Goal: Check status: Check status

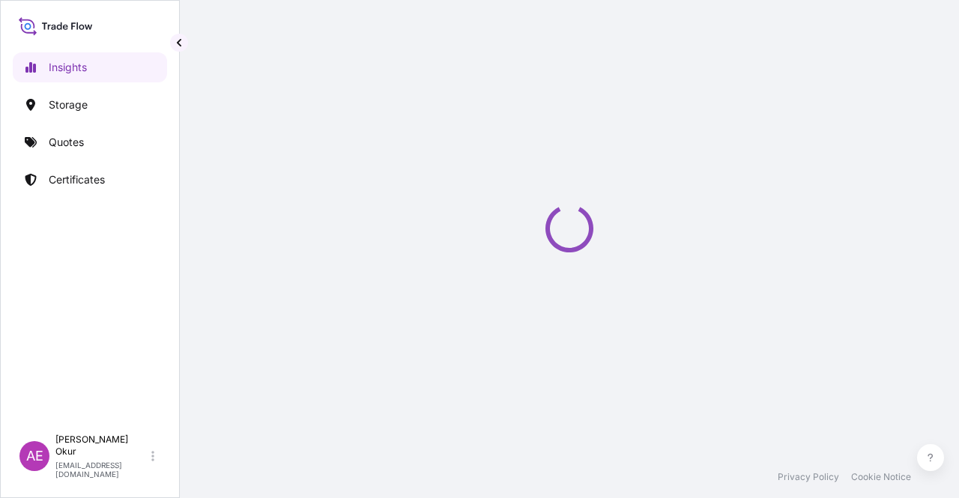
select select "2025"
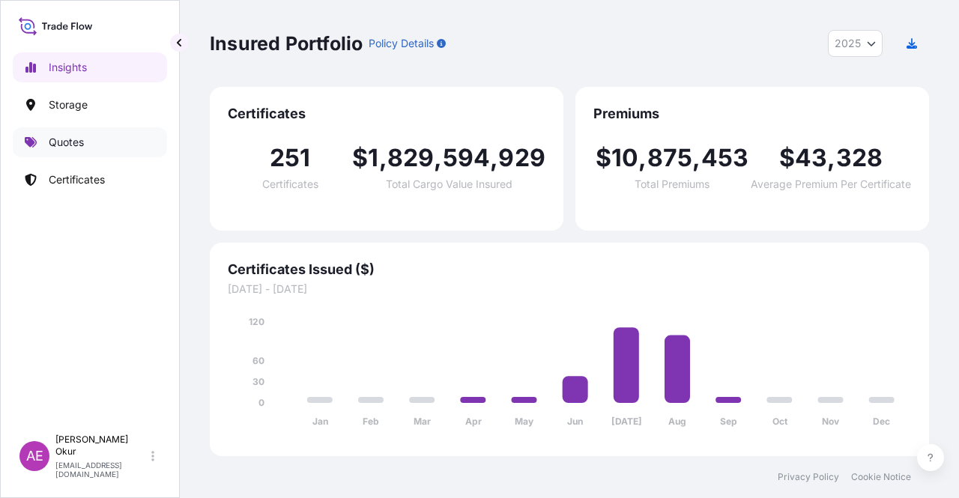
click at [76, 133] on link "Quotes" at bounding box center [90, 142] width 154 height 30
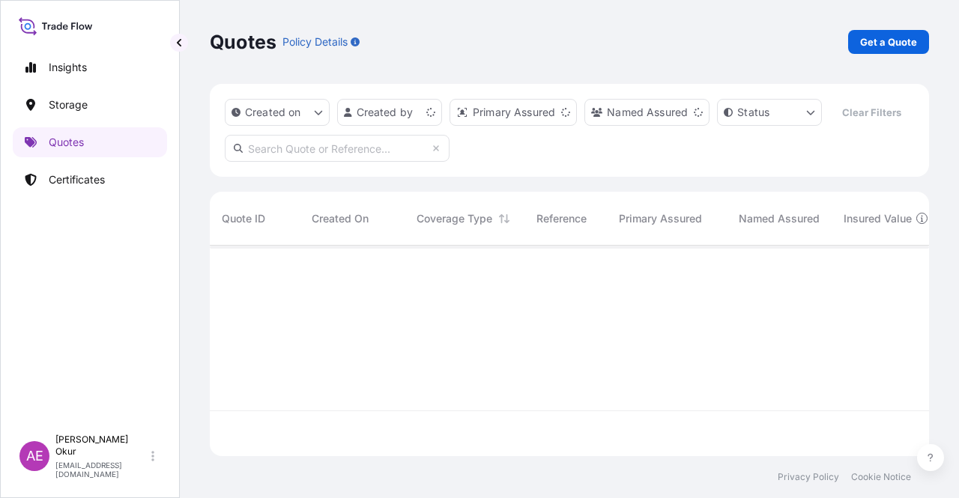
scroll to position [208, 707]
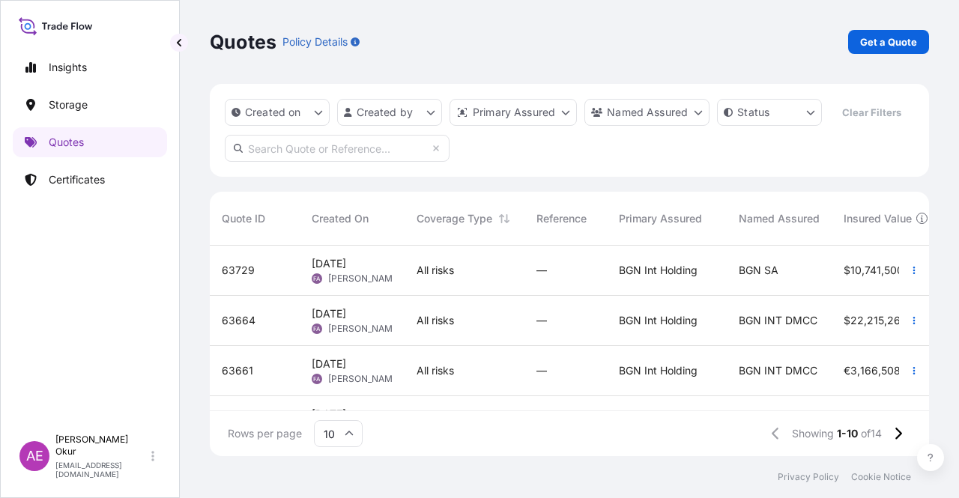
click at [320, 141] on input "text" at bounding box center [337, 148] width 225 height 27
click at [112, 177] on link "Certificates" at bounding box center [90, 180] width 154 height 30
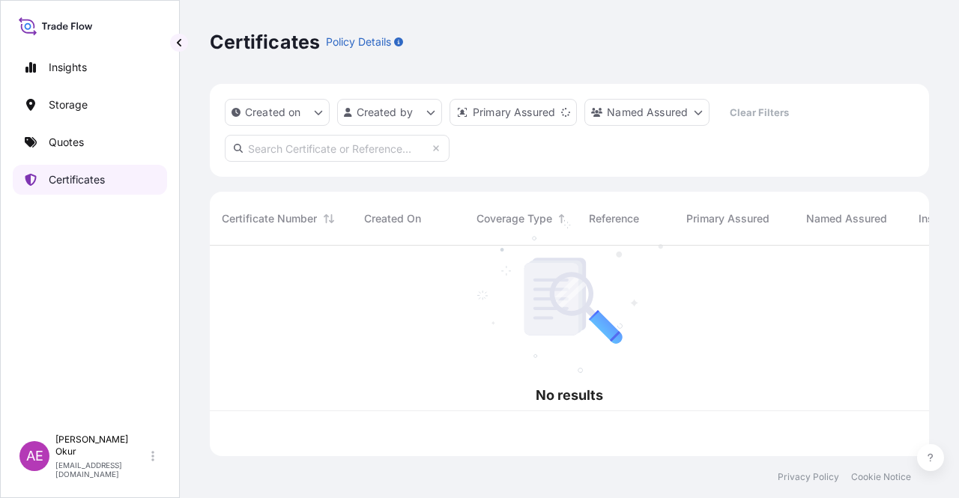
scroll to position [208, 707]
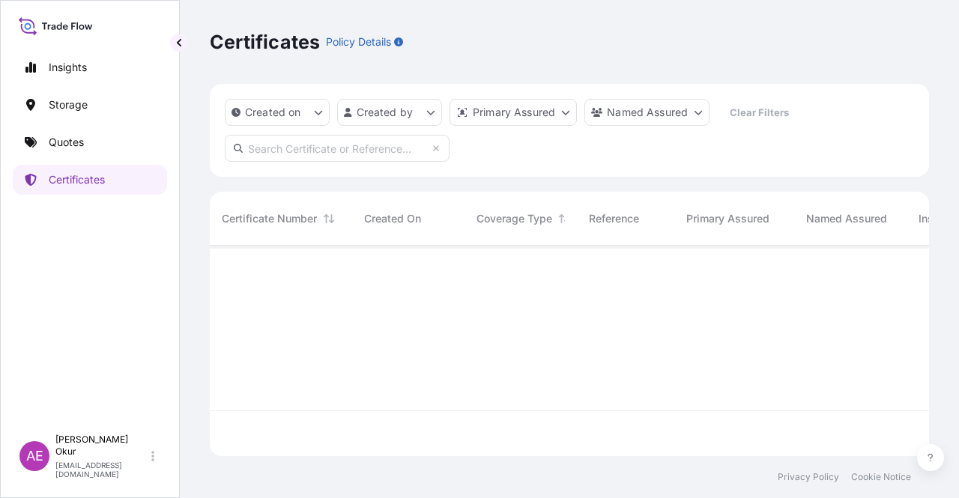
click at [341, 157] on input "text" at bounding box center [337, 148] width 225 height 27
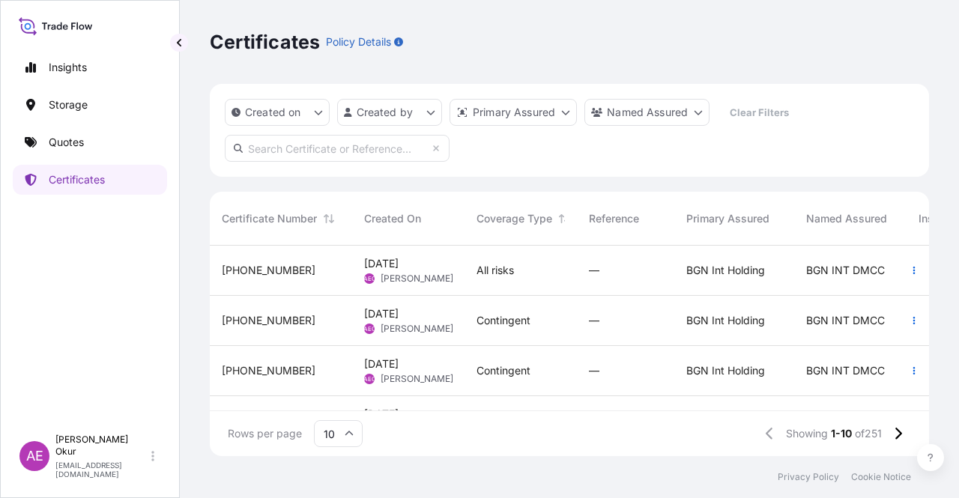
paste input "[PHONE_NUMBER]"
type input "[PHONE_NUMBER]"
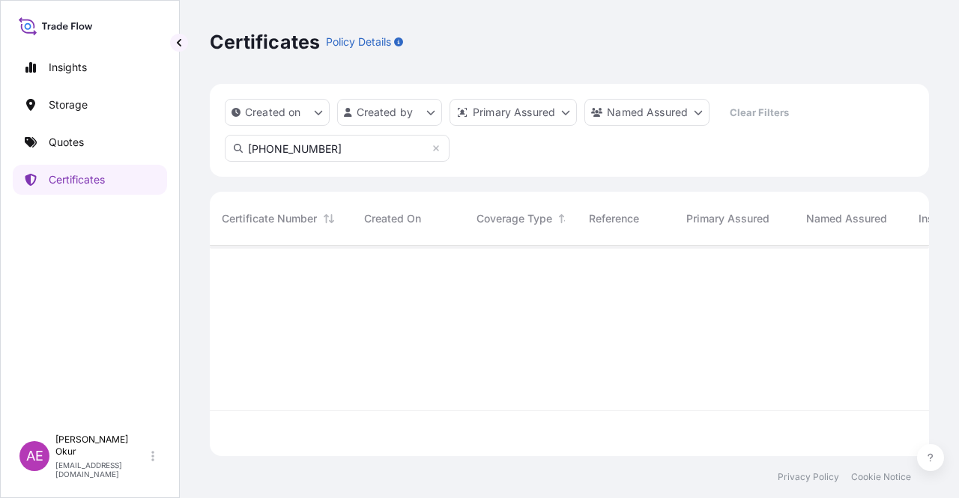
scroll to position [253, 707]
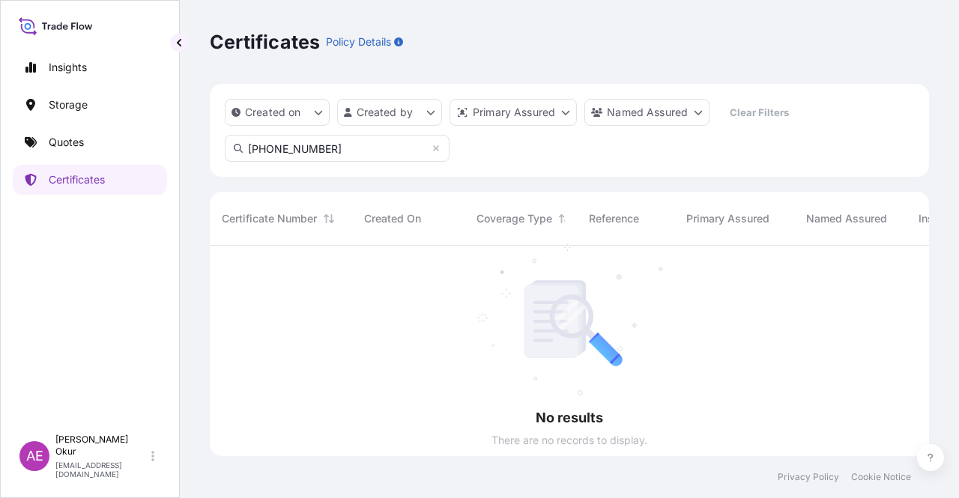
click at [357, 284] on div at bounding box center [851, 351] width 1282 height 211
click at [354, 142] on input "[PHONE_NUMBER]" at bounding box center [337, 148] width 225 height 27
click at [295, 116] on p "Created on" at bounding box center [273, 112] width 56 height 15
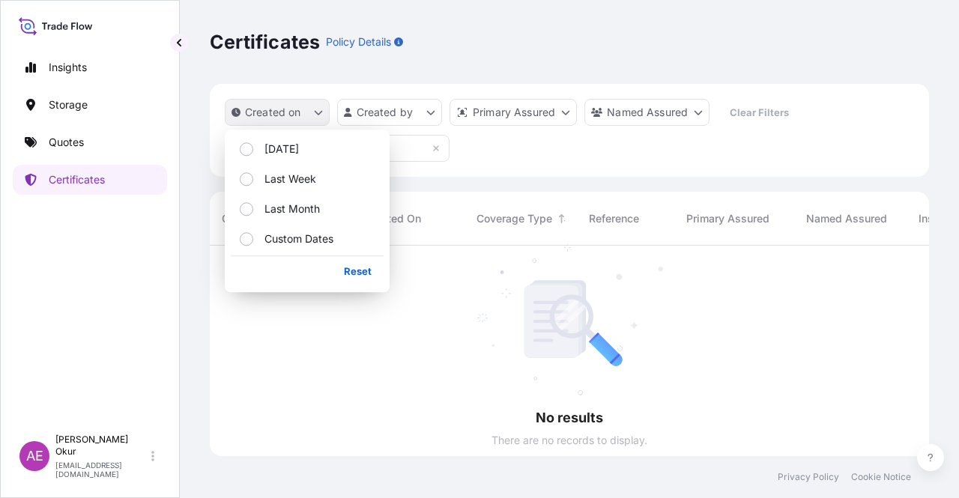
click at [295, 121] on button "Created on" at bounding box center [277, 112] width 105 height 27
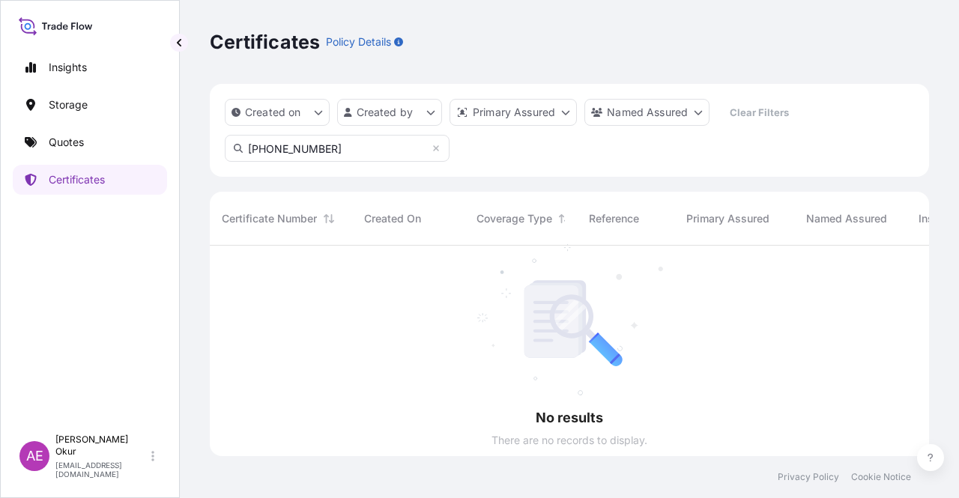
click at [398, 157] on input "[PHONE_NUMBER]" at bounding box center [337, 148] width 225 height 27
click at [400, 116] on html "Insights Storage Quotes Certificates AE Alp Eren Okur [EMAIL_ADDRESS][DOMAIN_NA…" at bounding box center [479, 249] width 959 height 498
click at [355, 137] on input "[PHONE_NUMBER]" at bounding box center [337, 148] width 225 height 27
drag, startPoint x: 354, startPoint y: 152, endPoint x: 46, endPoint y: 157, distance: 308.1
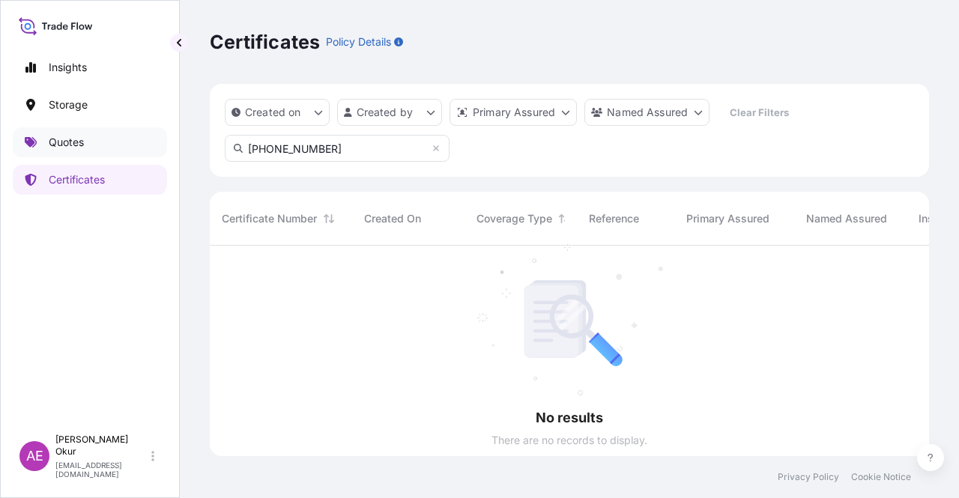
click at [46, 157] on div "Insights Storage Quotes Certificates AE Alp Eren Okur [EMAIL_ADDRESS][DOMAIN_NA…" at bounding box center [479, 249] width 959 height 498
paste input "[PHONE_NUMBER]"
click at [85, 169] on link "Certificates" at bounding box center [90, 180] width 154 height 30
click at [91, 178] on p "Certificates" at bounding box center [77, 179] width 56 height 15
drag, startPoint x: 283, startPoint y: 146, endPoint x: 10, endPoint y: 153, distance: 272.1
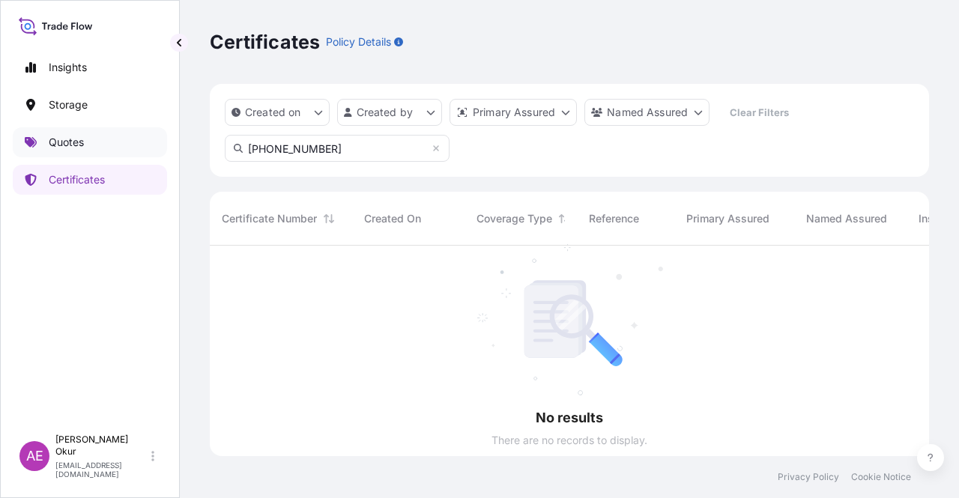
click at [40, 139] on div "Insights Storage Quotes Certificates AE Alp Eren Okur [EMAIL_ADDRESS][DOMAIN_NA…" at bounding box center [479, 249] width 959 height 498
paste input "4-67-5"
type input "[PHONE_NUMBER]"
click at [91, 140] on link "Quotes" at bounding box center [90, 142] width 154 height 30
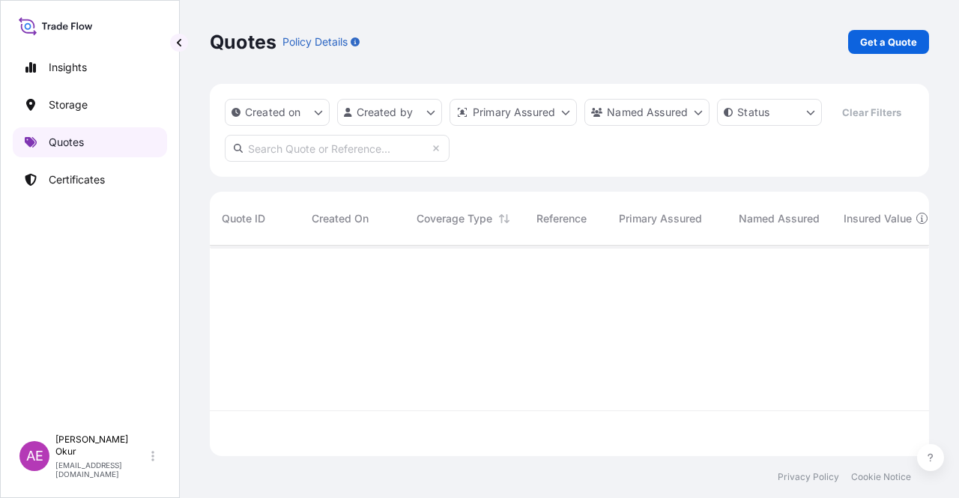
scroll to position [208, 707]
click at [111, 172] on link "Certificates" at bounding box center [90, 180] width 154 height 30
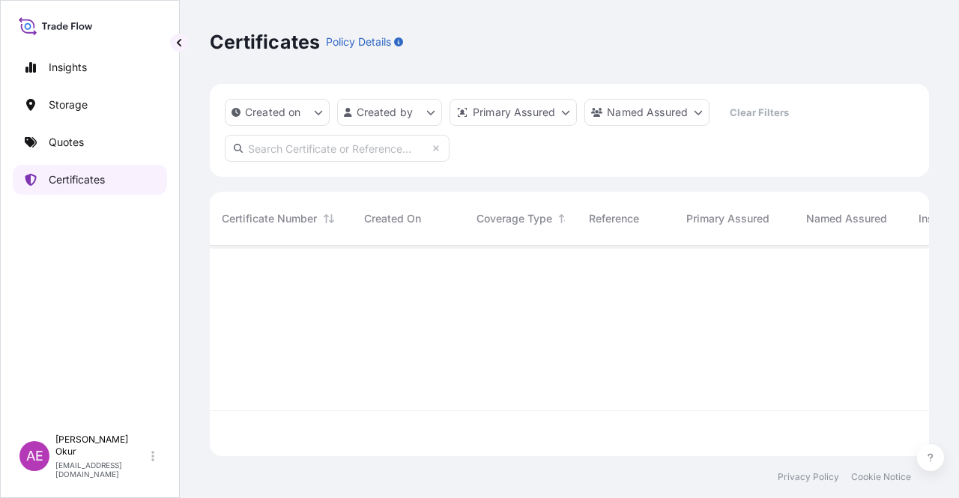
scroll to position [208, 707]
click at [303, 151] on input "text" at bounding box center [337, 148] width 225 height 27
paste input "[PHONE_NUMBER]"
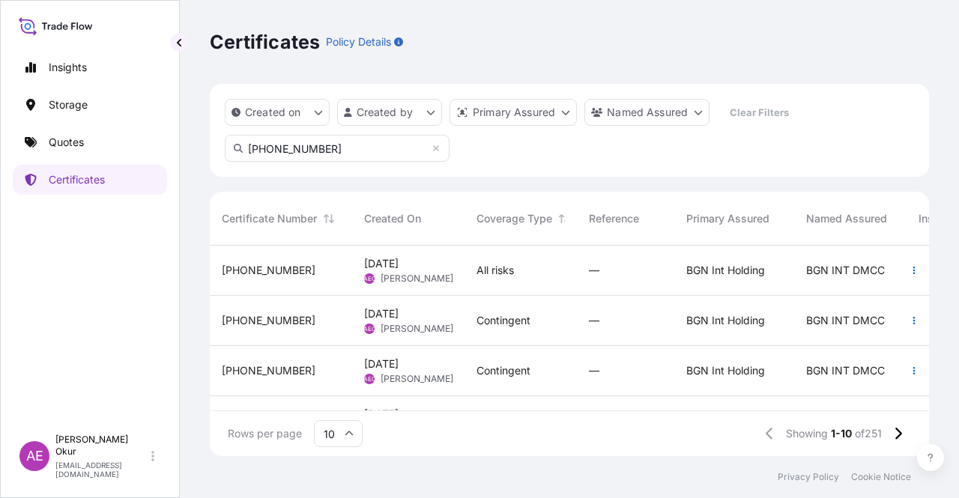
scroll to position [253, 707]
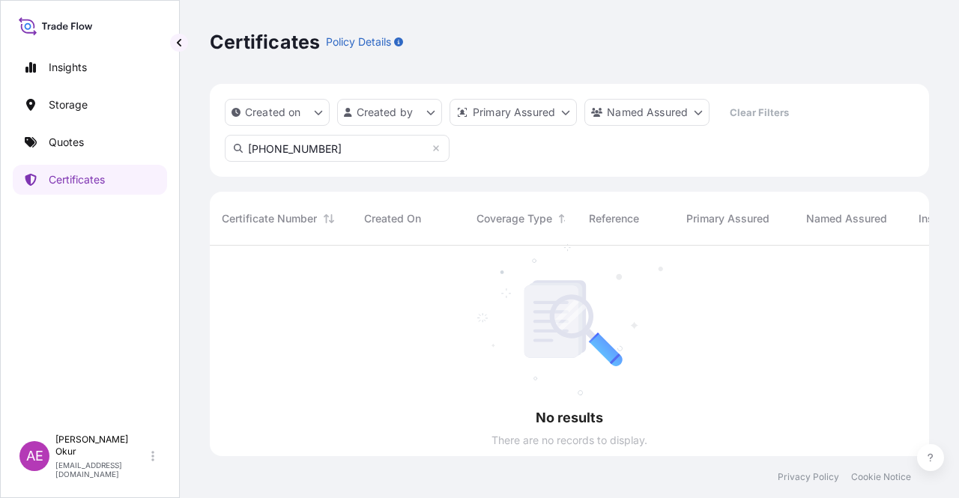
type input "[PHONE_NUMBER]"
